Goal: Navigation & Orientation: Go to known website

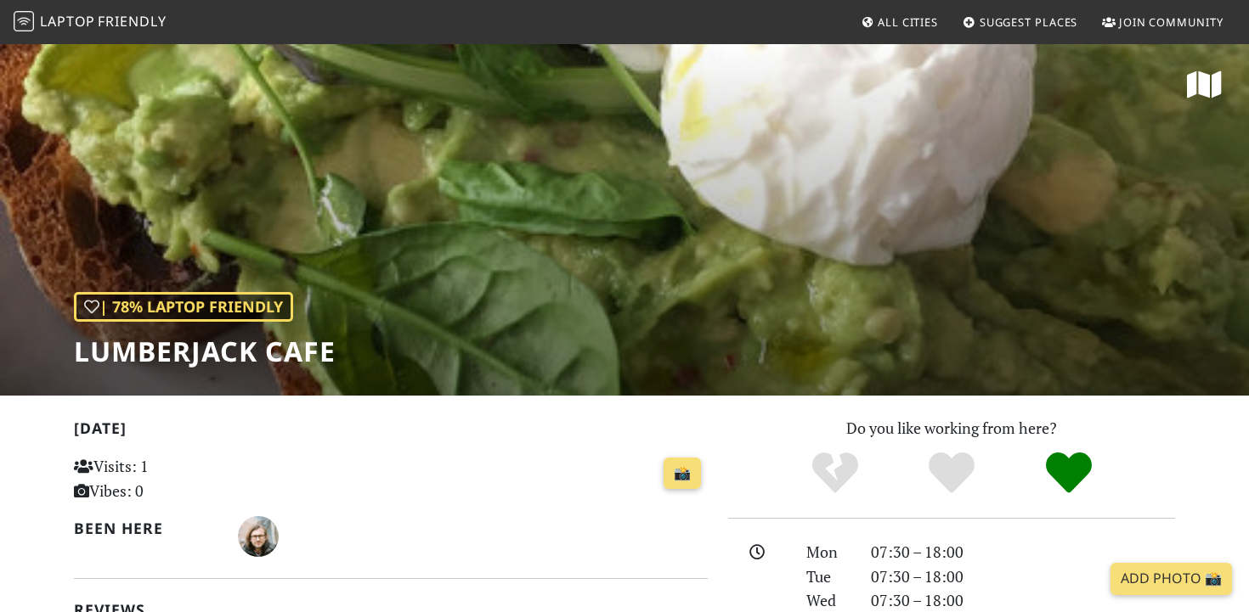
click at [59, 6] on nav "Laptop Friendly All Cities Suggest Places Join Community" at bounding box center [624, 22] width 1249 height 44
click at [59, 18] on span "Laptop" at bounding box center [67, 21] width 55 height 19
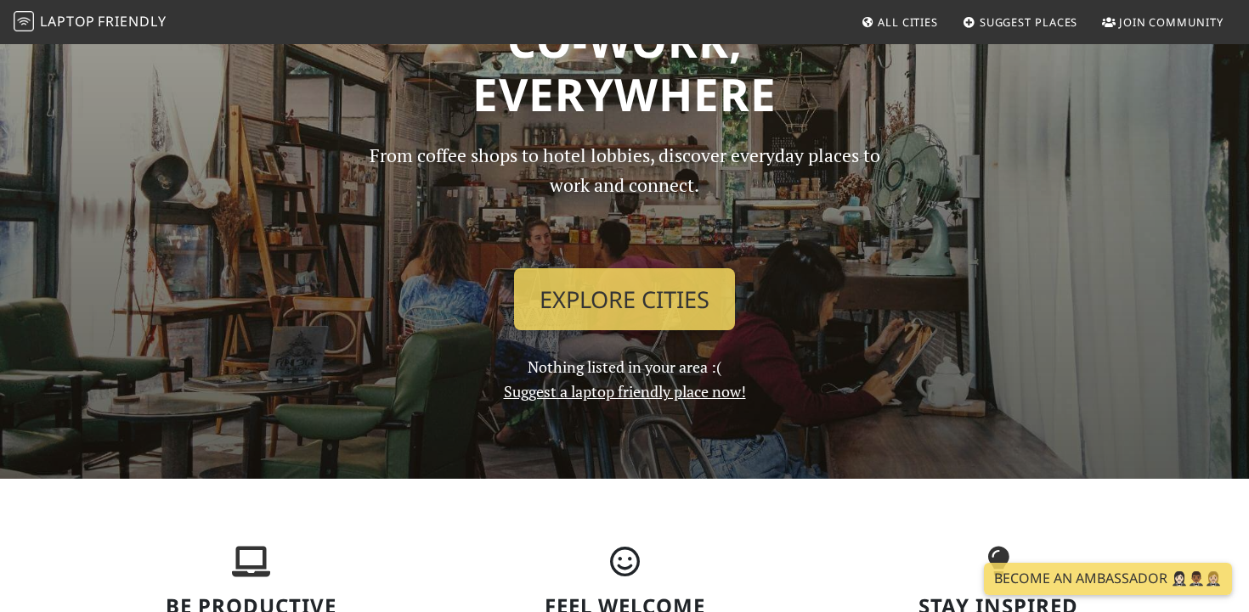
scroll to position [216, 0]
